Goal: Check status: Check status

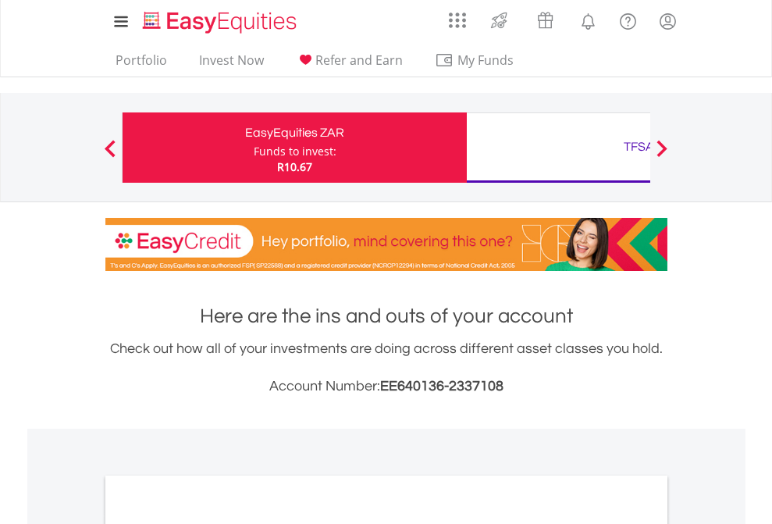
click at [254, 148] on div "Funds to invest:" at bounding box center [295, 152] width 83 height 16
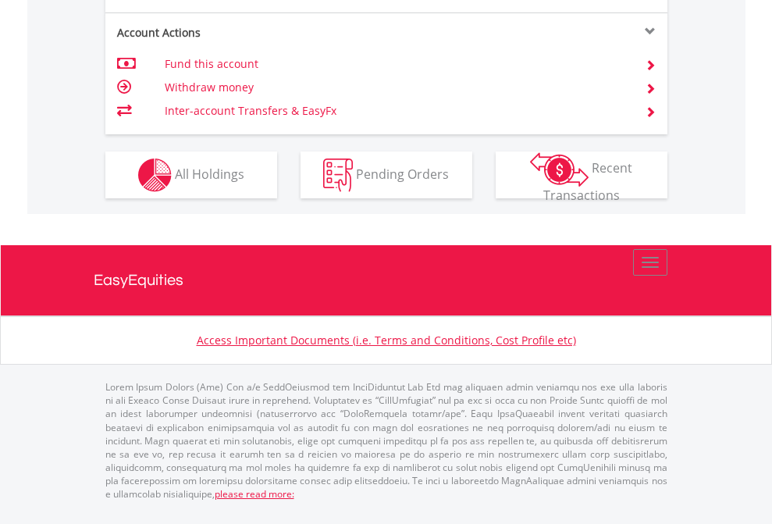
scroll to position [1591, 0]
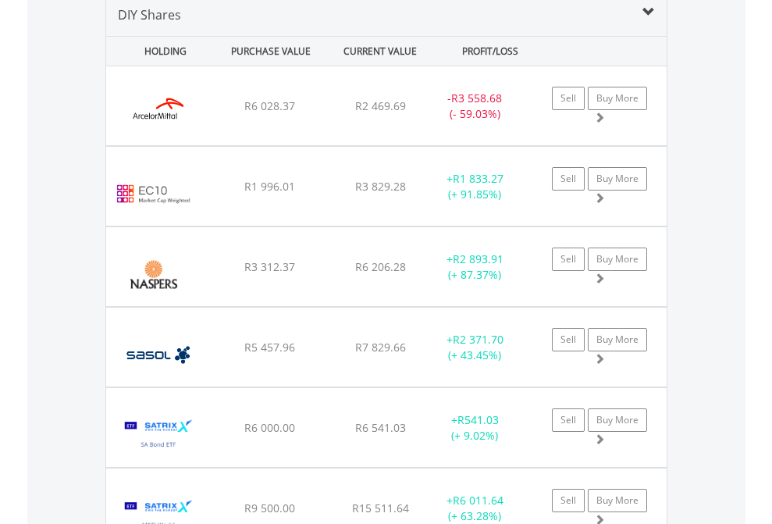
scroll to position [1510, 0]
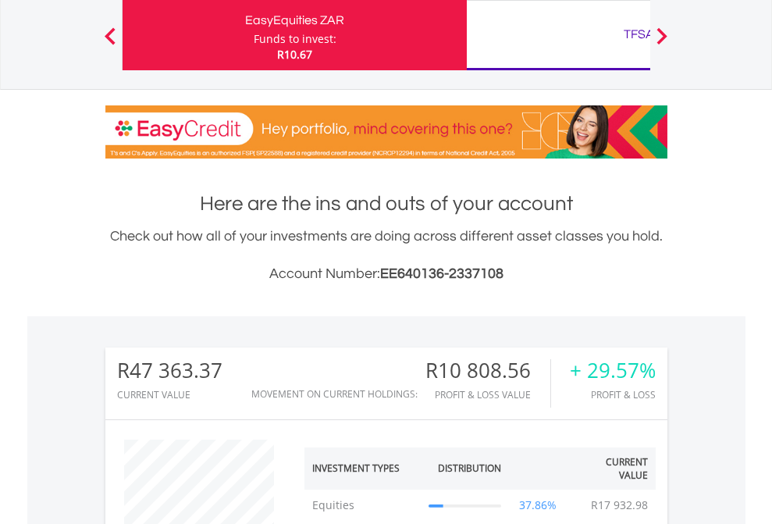
scroll to position [150, 245]
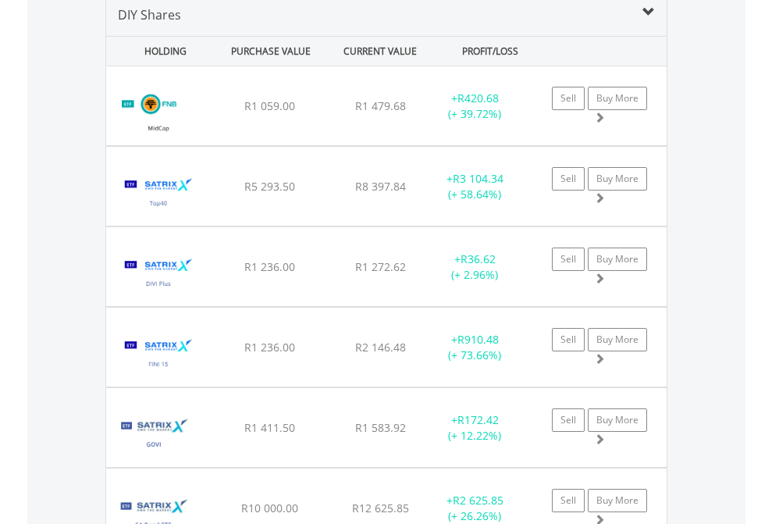
scroll to position [1510, 0]
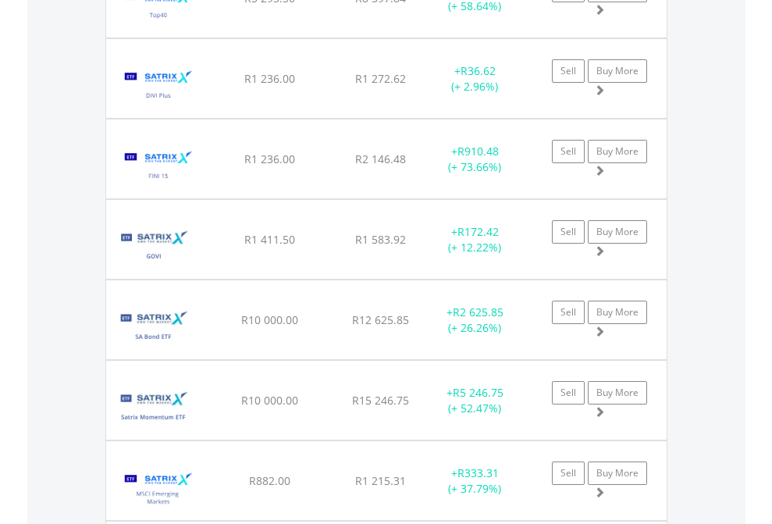
scroll to position [112, 0]
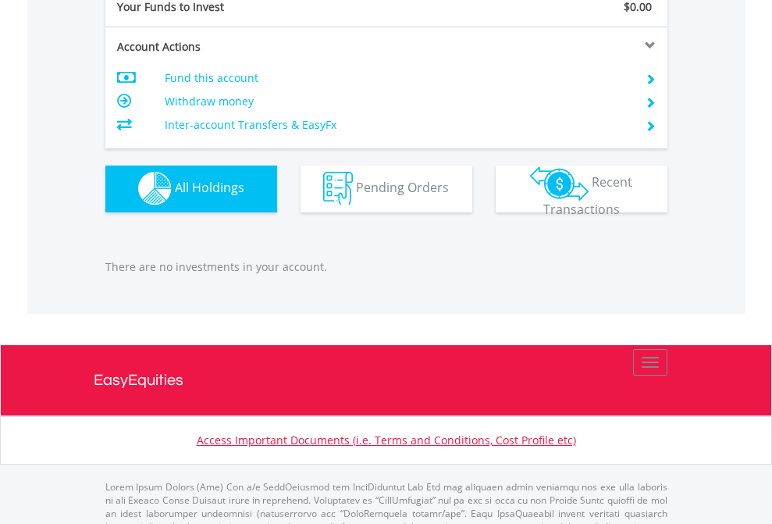
scroll to position [1546, 0]
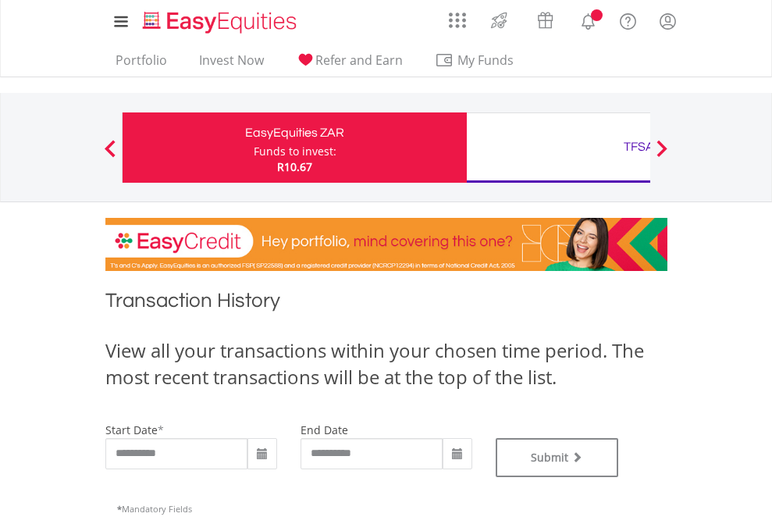
type input "**********"
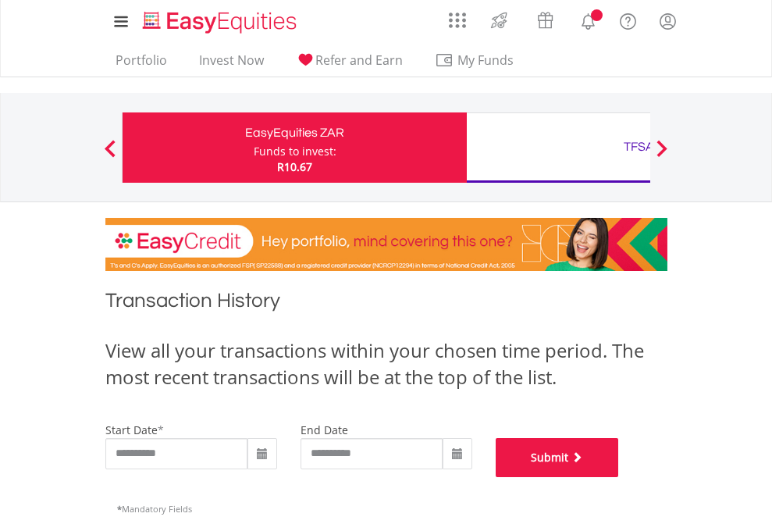
click at [619, 477] on button "Submit" at bounding box center [557, 457] width 123 height 39
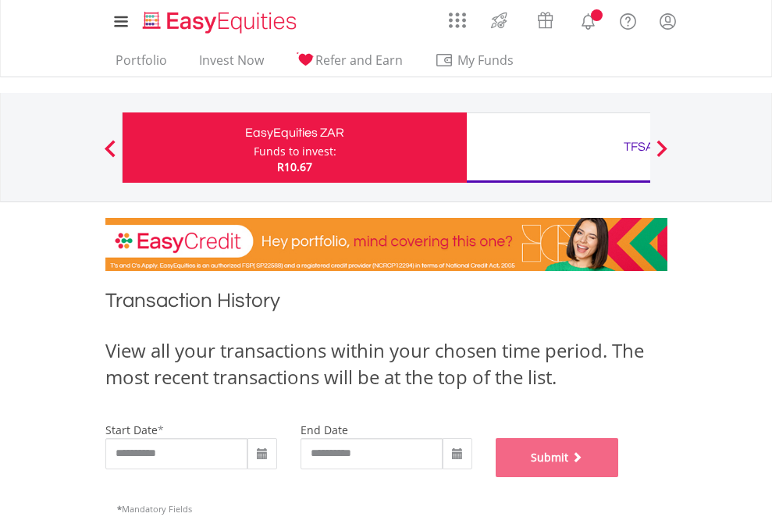
scroll to position [633, 0]
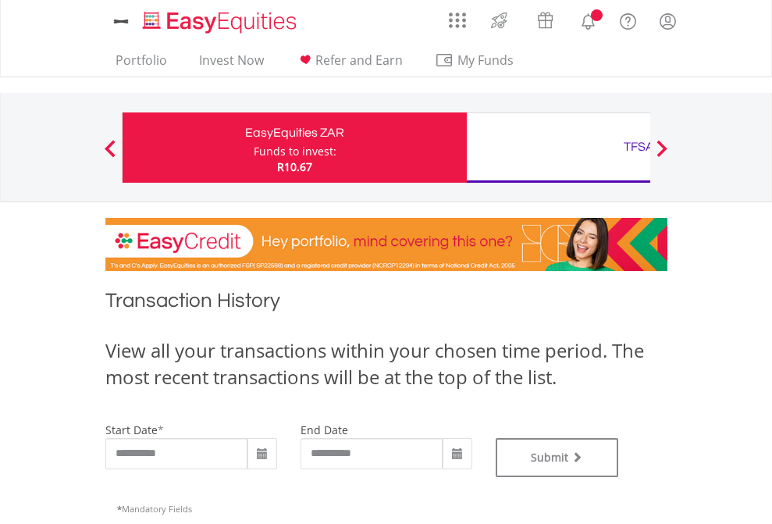
click at [558, 148] on div "TFSA" at bounding box center [639, 147] width 326 height 22
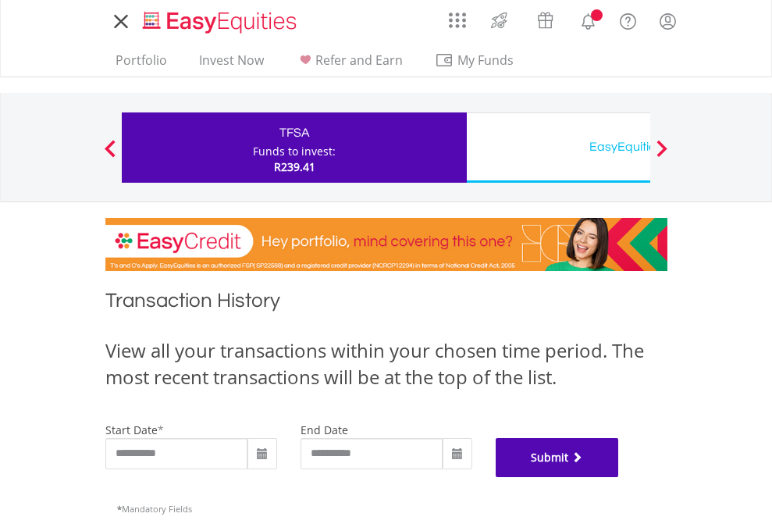
click at [619, 477] on button "Submit" at bounding box center [557, 457] width 123 height 39
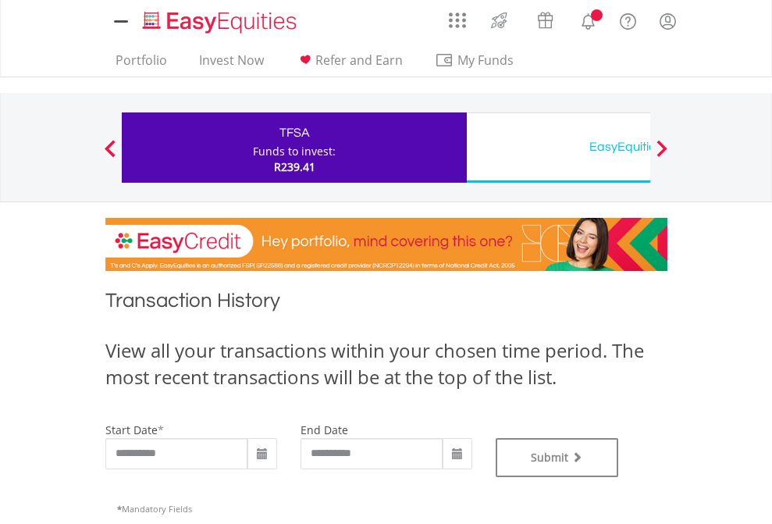
click at [558, 148] on div "EasyEquities USD" at bounding box center [639, 147] width 326 height 22
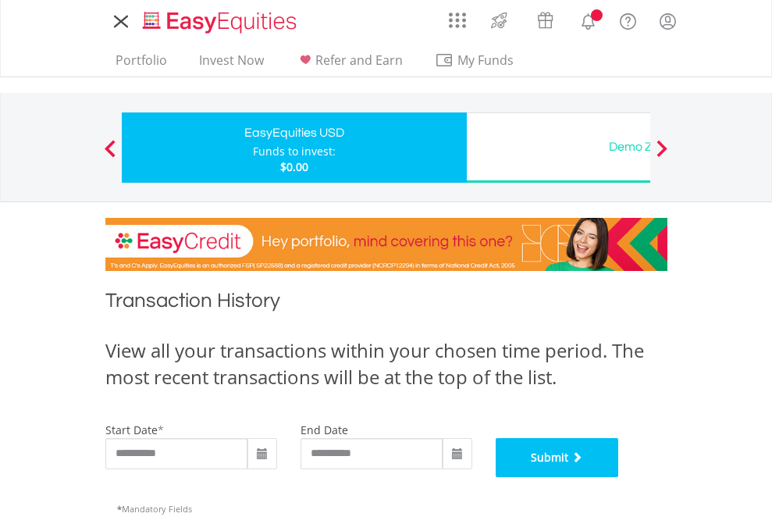
click at [619, 477] on button "Submit" at bounding box center [557, 457] width 123 height 39
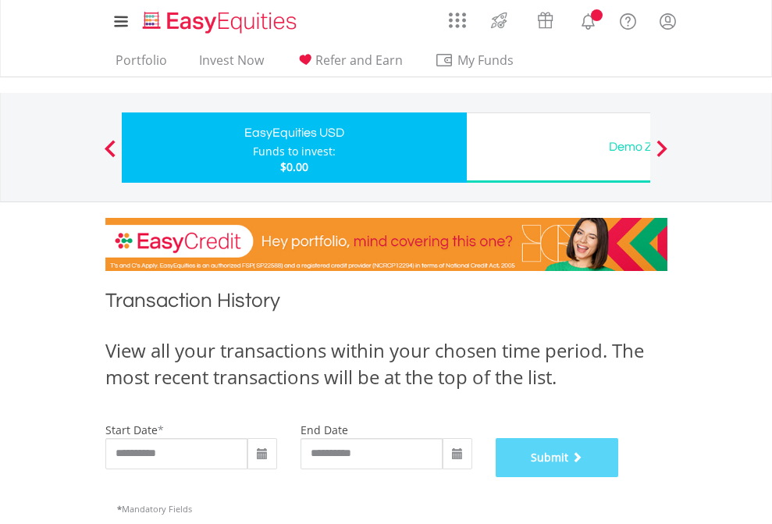
scroll to position [633, 0]
